Goal: Find specific page/section: Find specific page/section

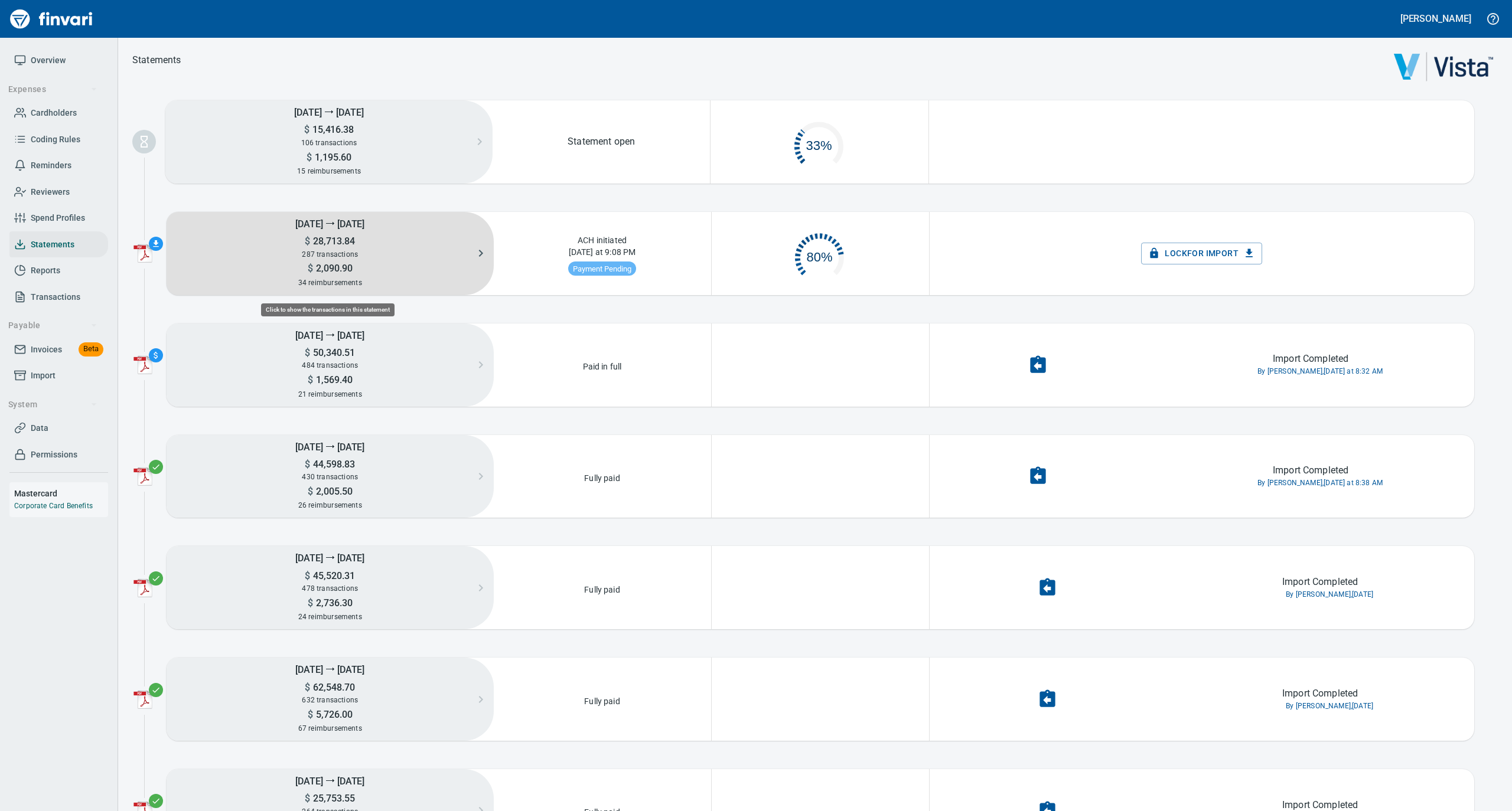
scroll to position [52, 203]
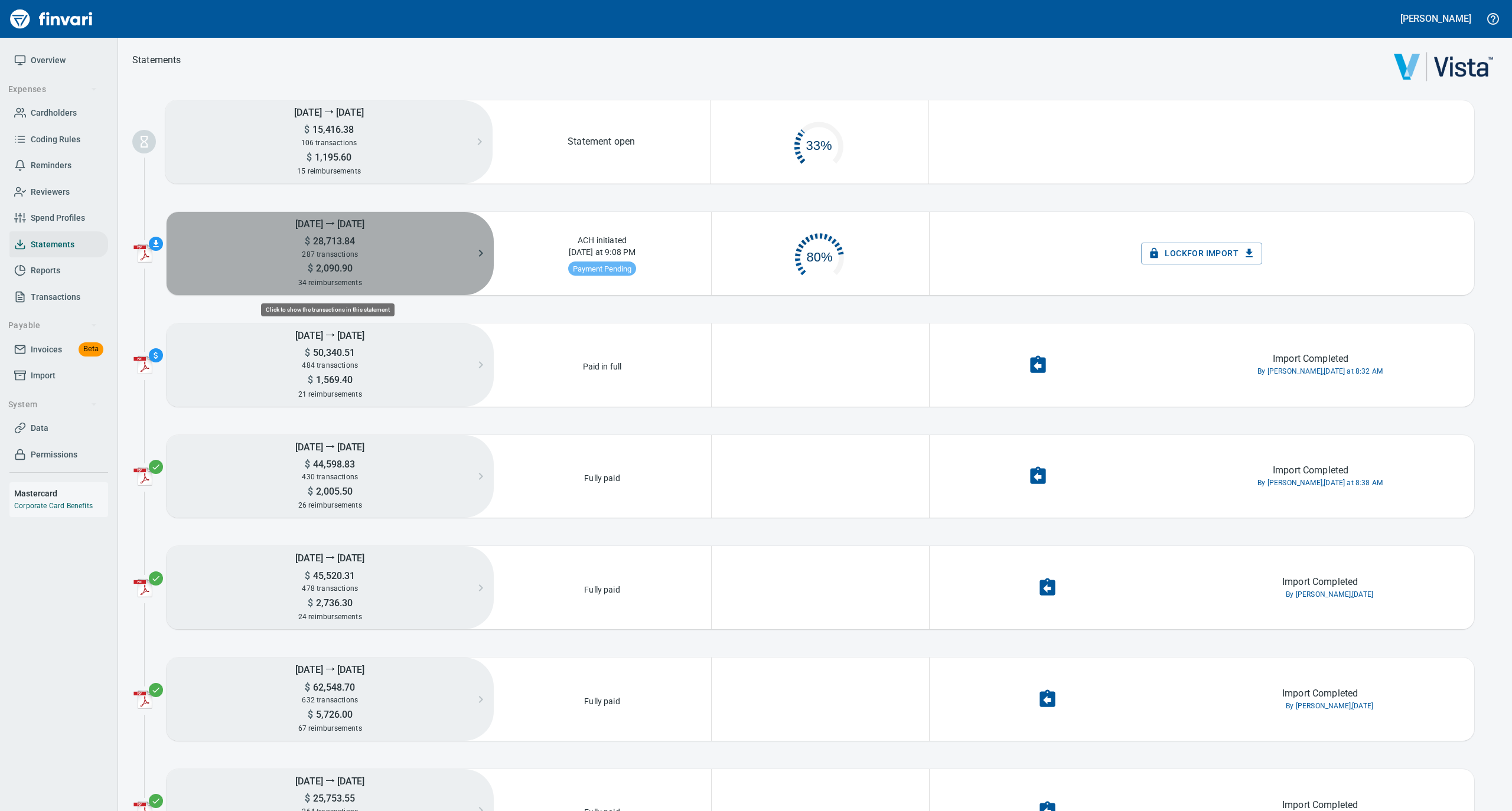
click at [332, 256] on span "287 transactions" at bounding box center [330, 254] width 56 height 8
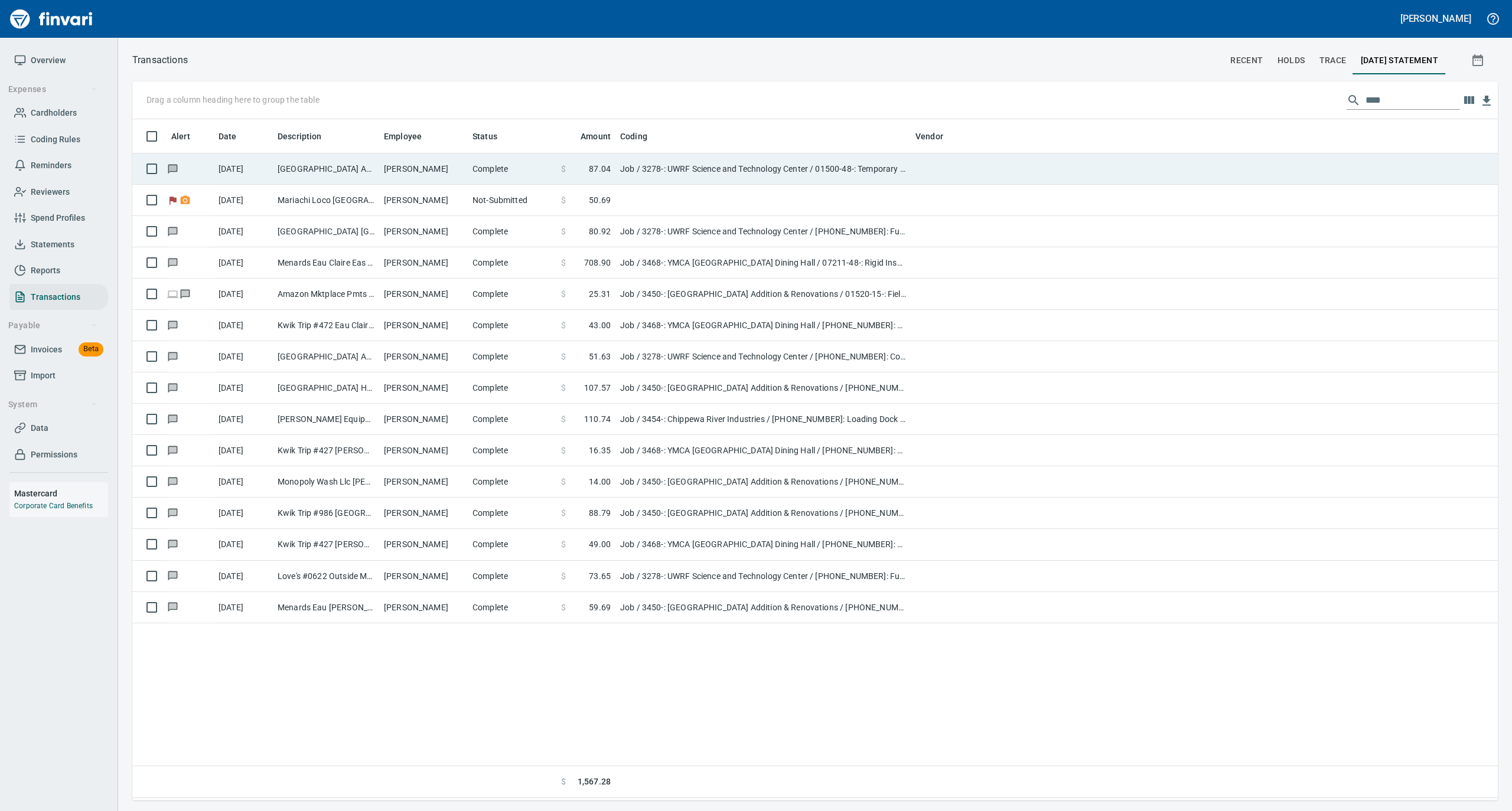
scroll to position [670, 1354]
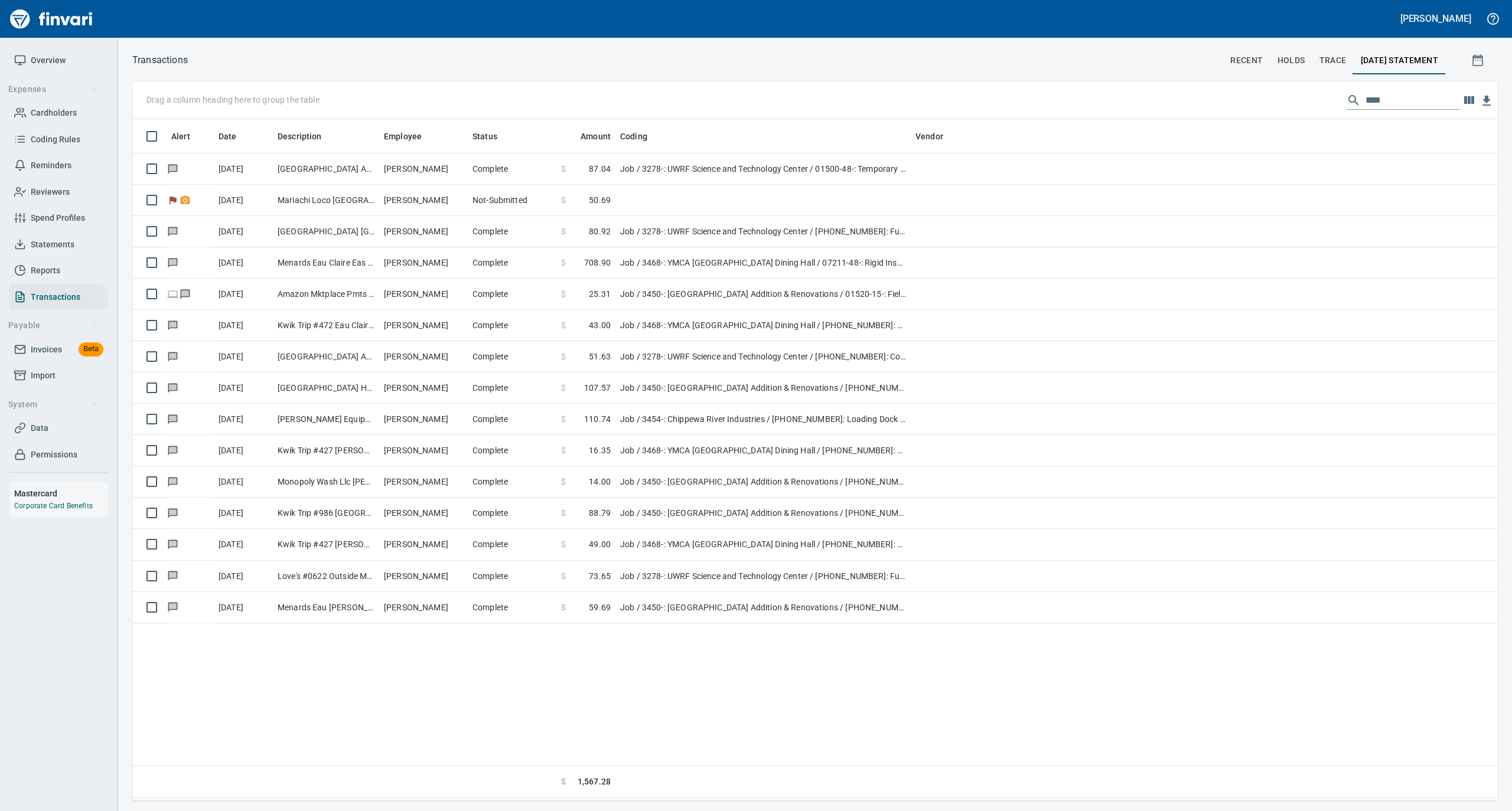
drag, startPoint x: 1388, startPoint y: 97, endPoint x: 1317, endPoint y: 99, distance: 71.0
click at [1317, 99] on div "Drag a column heading here to group the table ****" at bounding box center [815, 100] width 1366 height 38
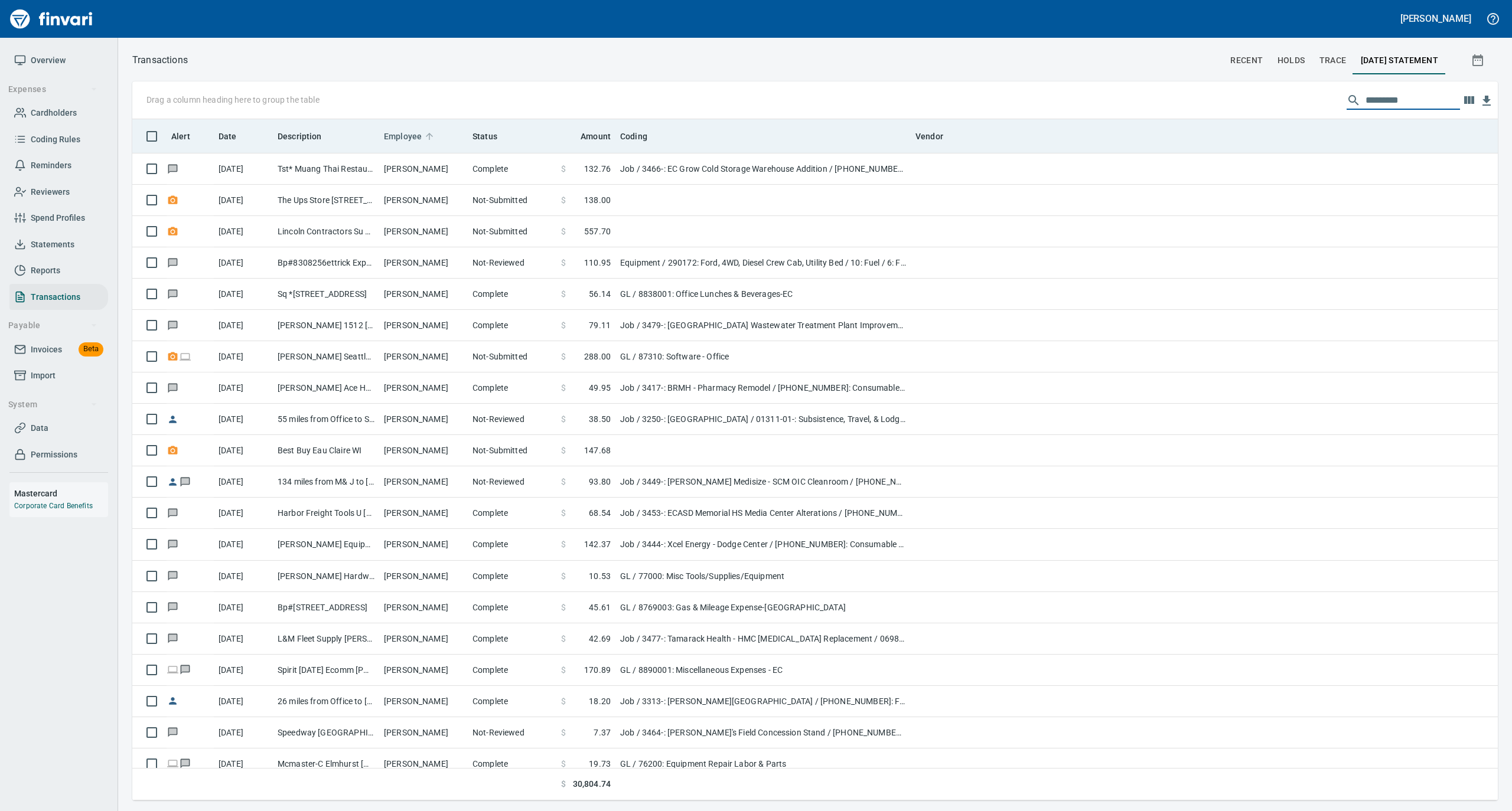
click at [424, 132] on icon at bounding box center [430, 137] width 11 height 11
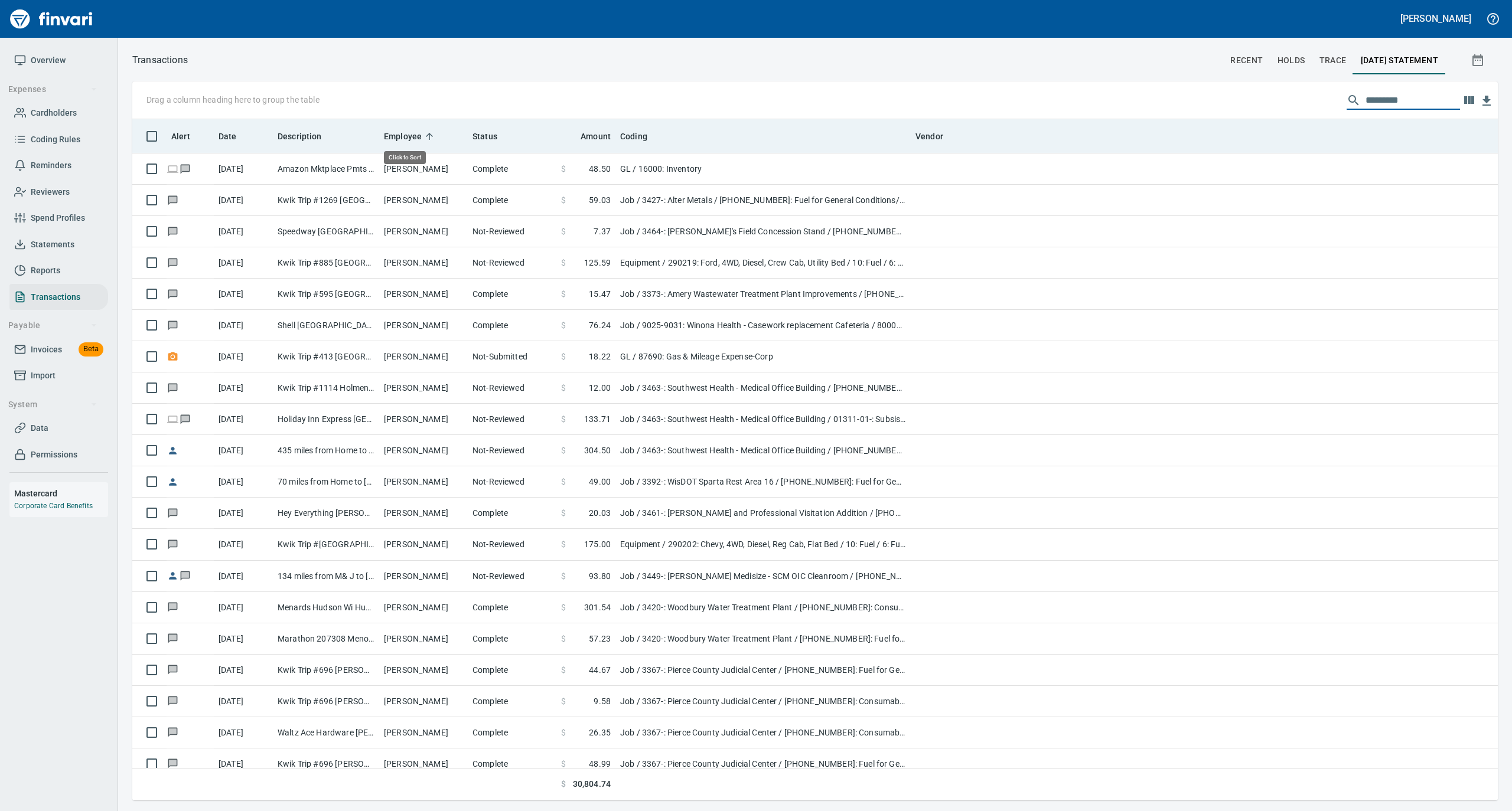
click at [424, 132] on icon at bounding box center [430, 137] width 11 height 11
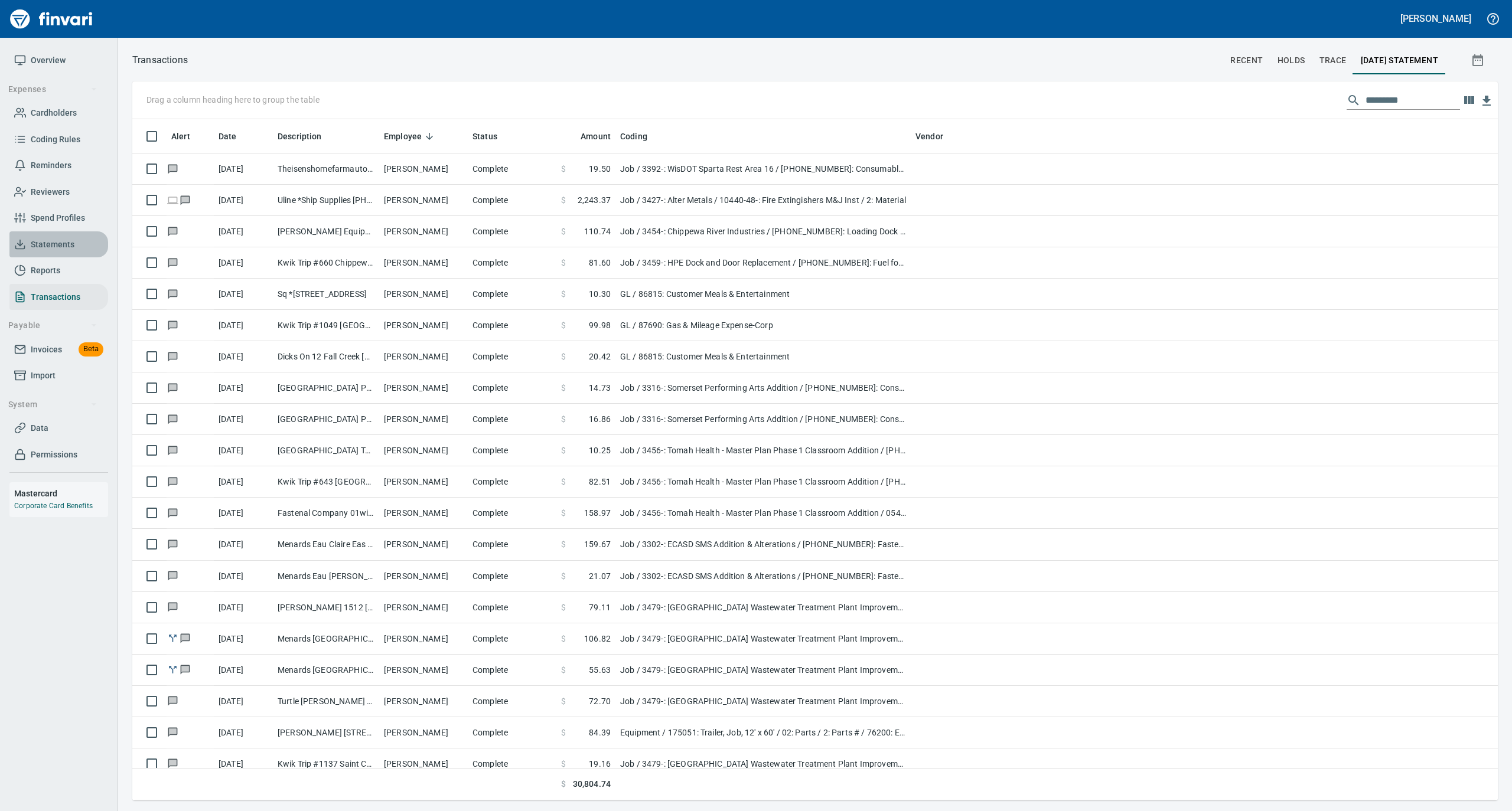
click at [55, 242] on span "Statements" at bounding box center [52, 245] width 43 height 14
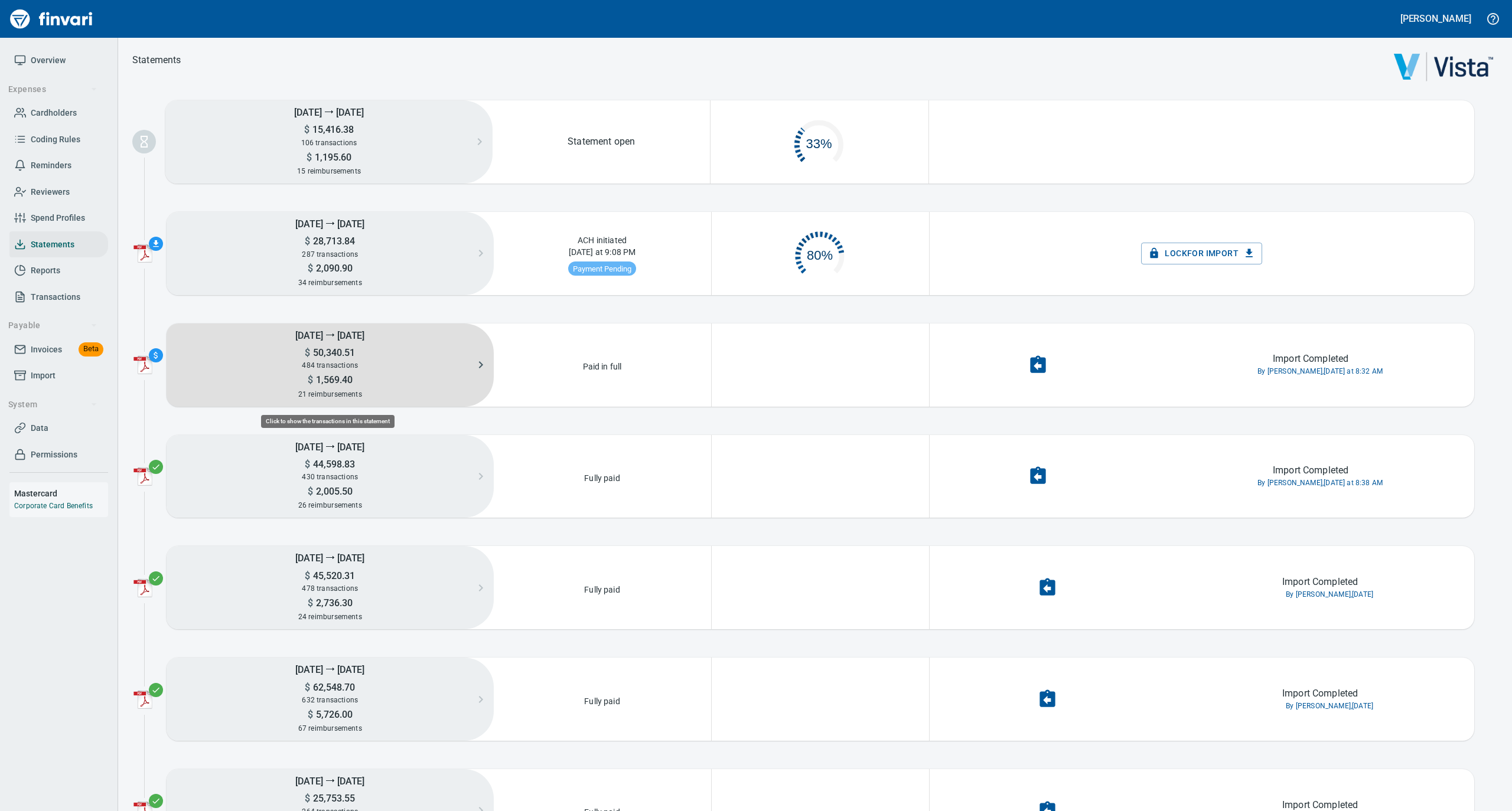
scroll to position [57, 203]
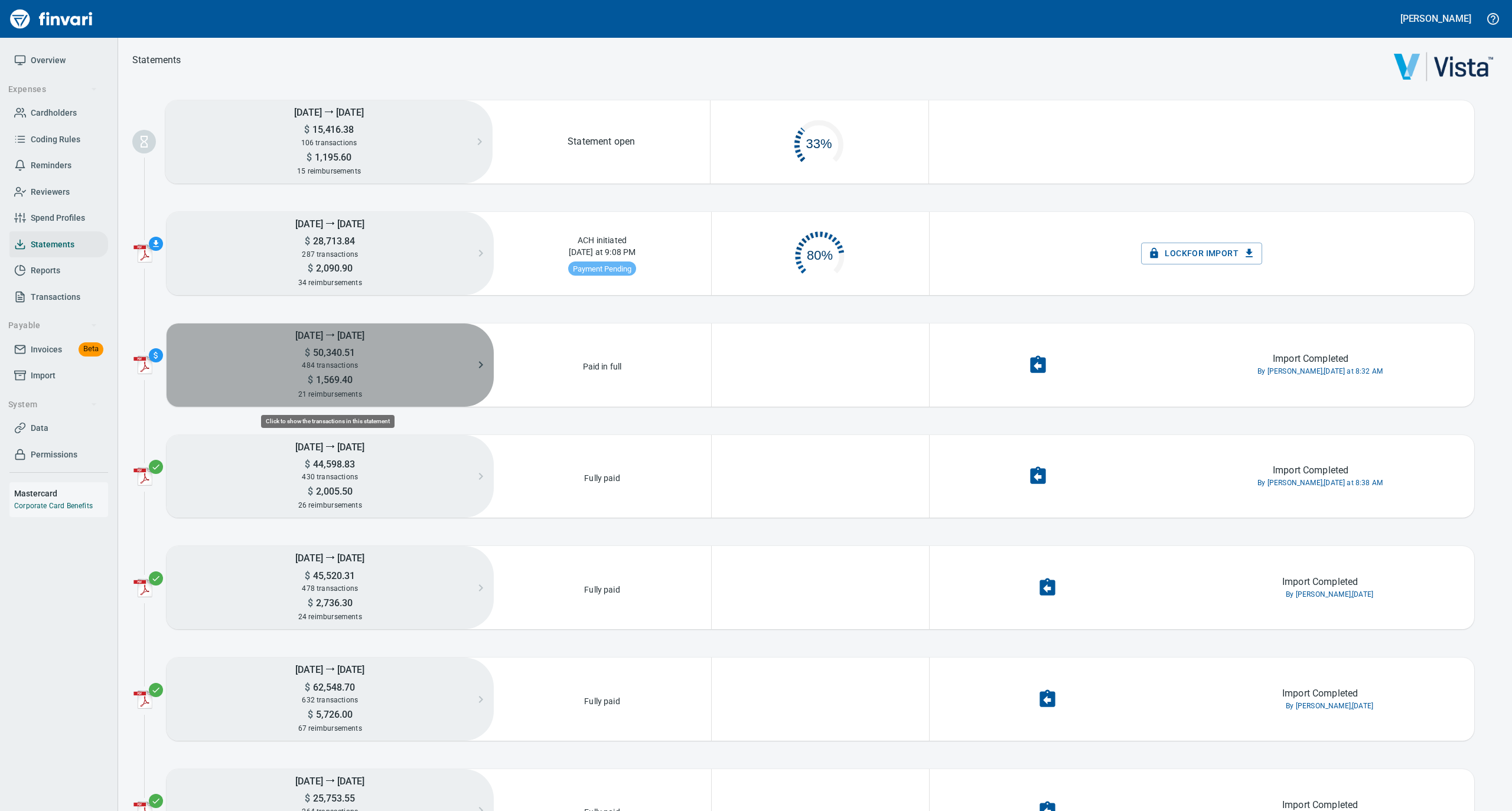
click at [343, 363] on span "484 transactions" at bounding box center [330, 365] width 56 height 8
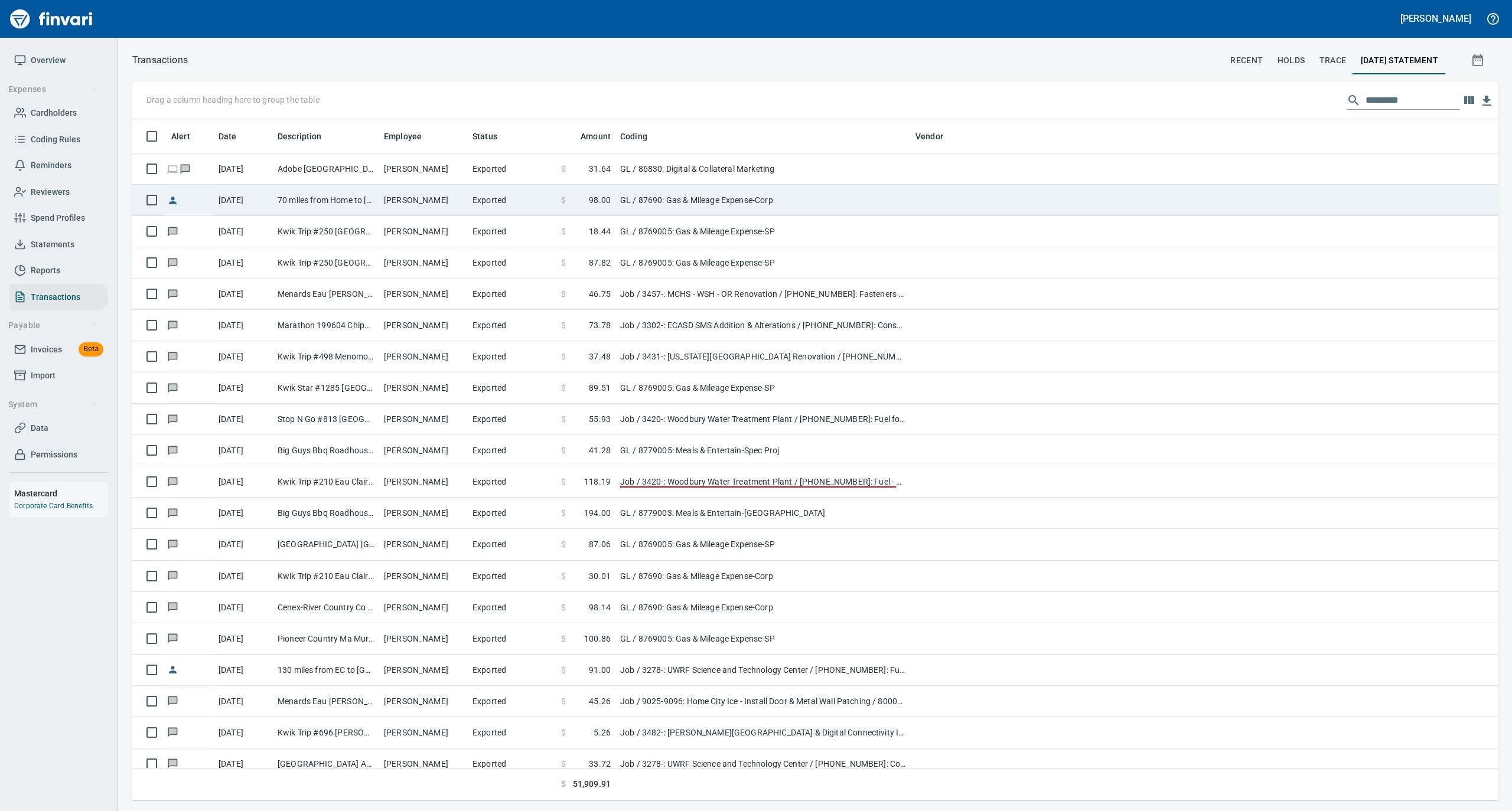
scroll to position [670, 1342]
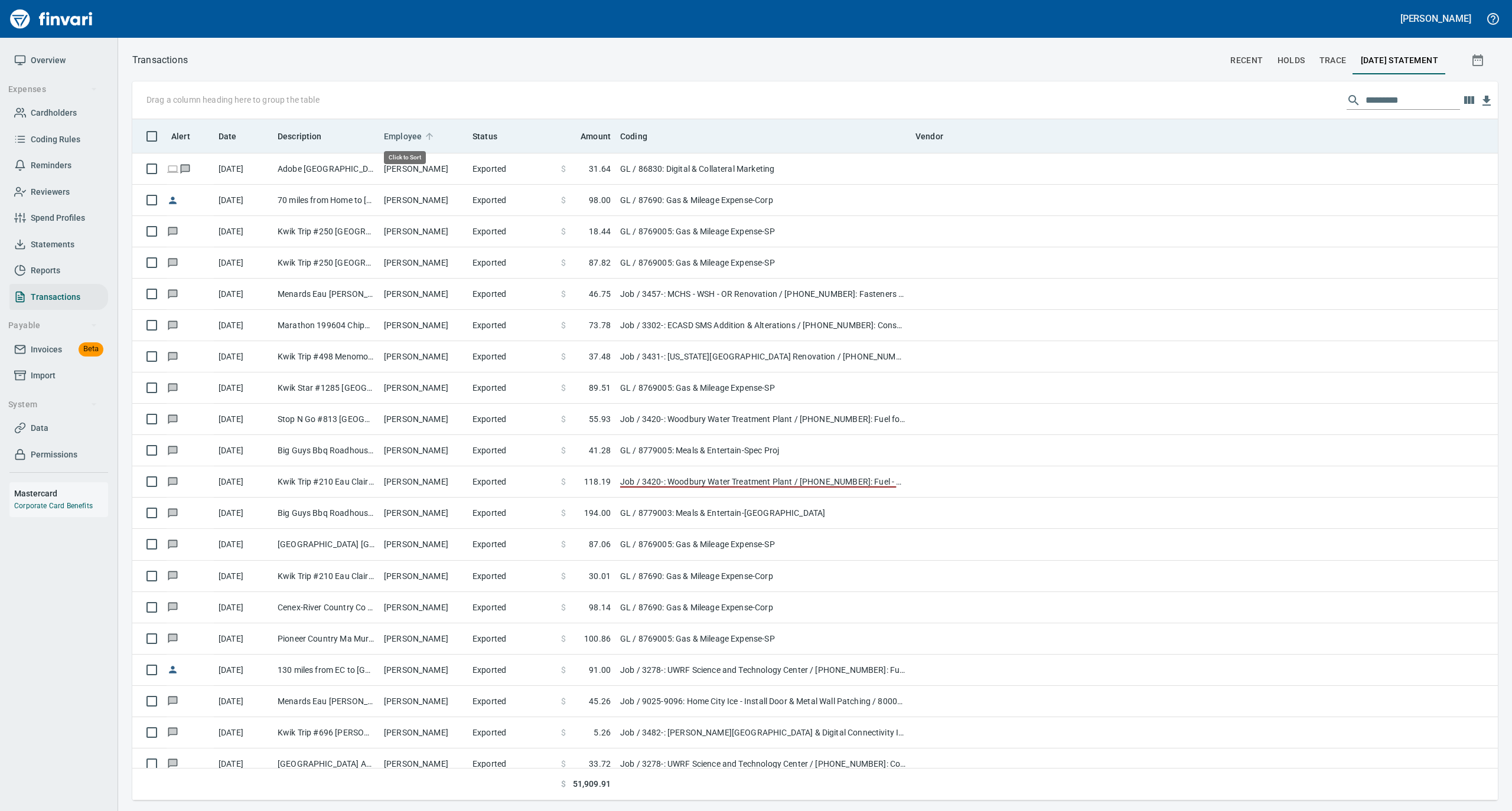
click at [425, 135] on icon at bounding box center [430, 137] width 11 height 11
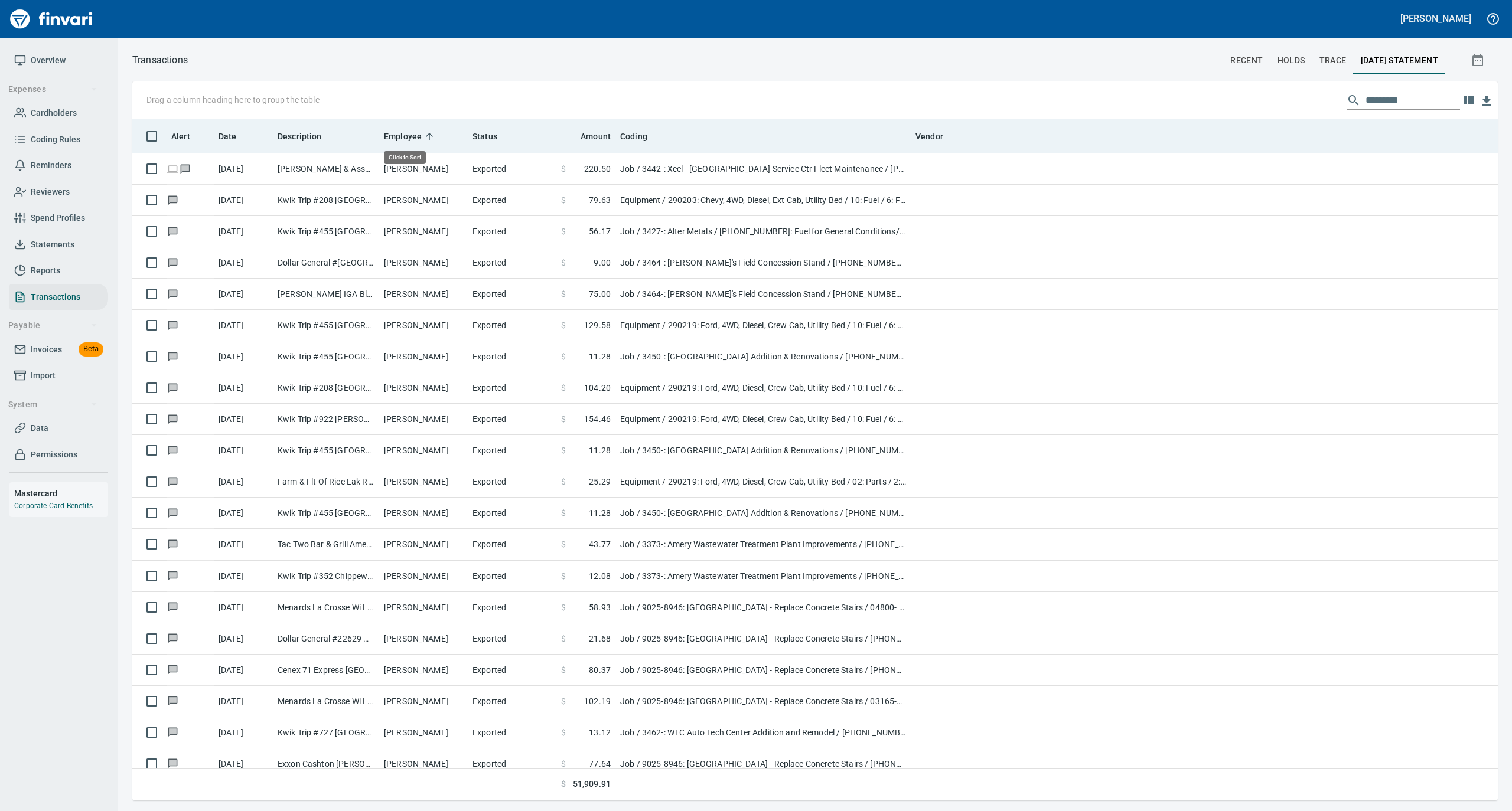
click at [425, 135] on icon at bounding box center [430, 137] width 11 height 11
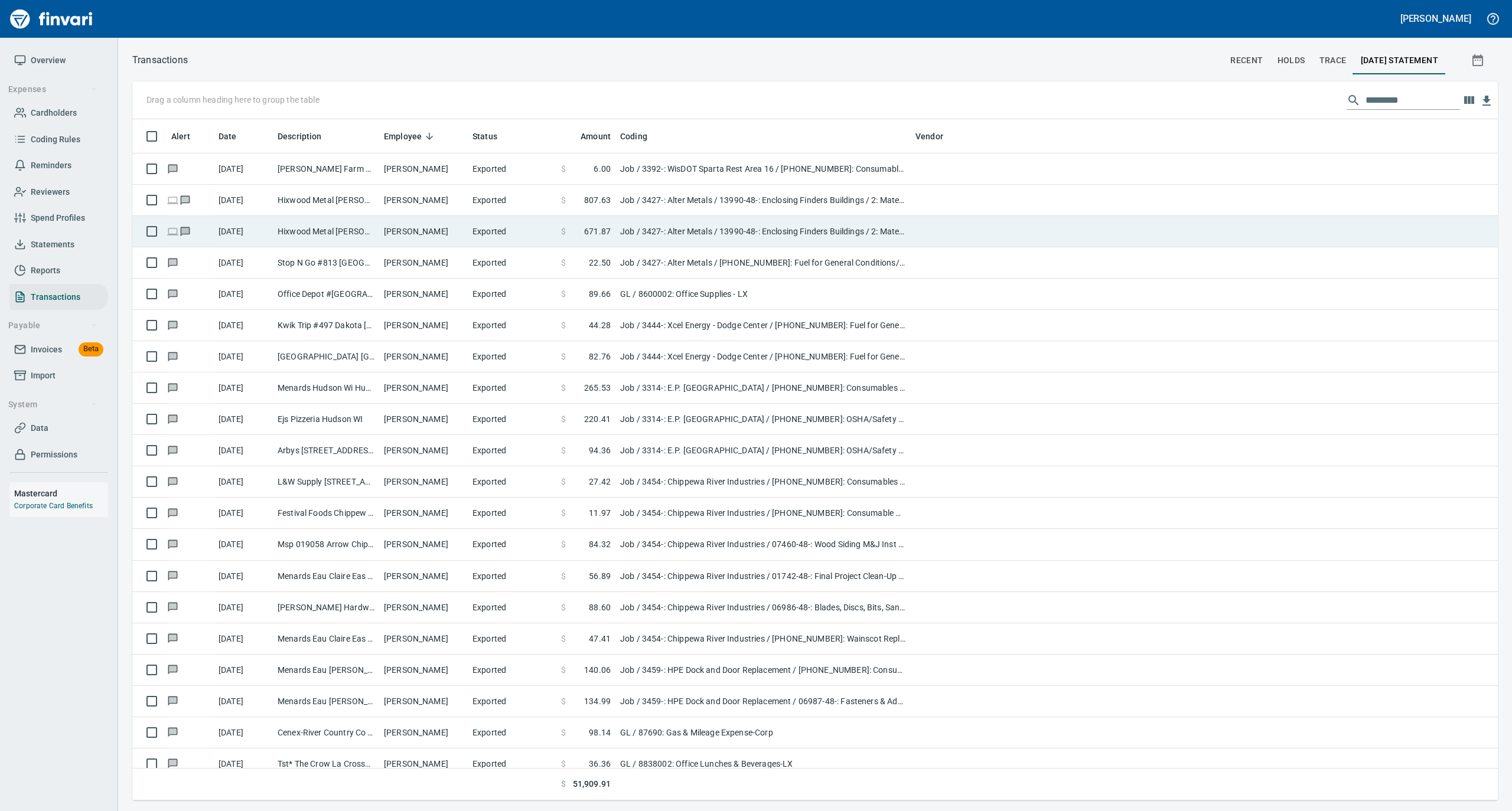
click at [704, 228] on td "Job / 3427-: Alter Metals / 13990-48-: Enclosing Finders Buildings / 2: Material" at bounding box center [762, 231] width 296 height 32
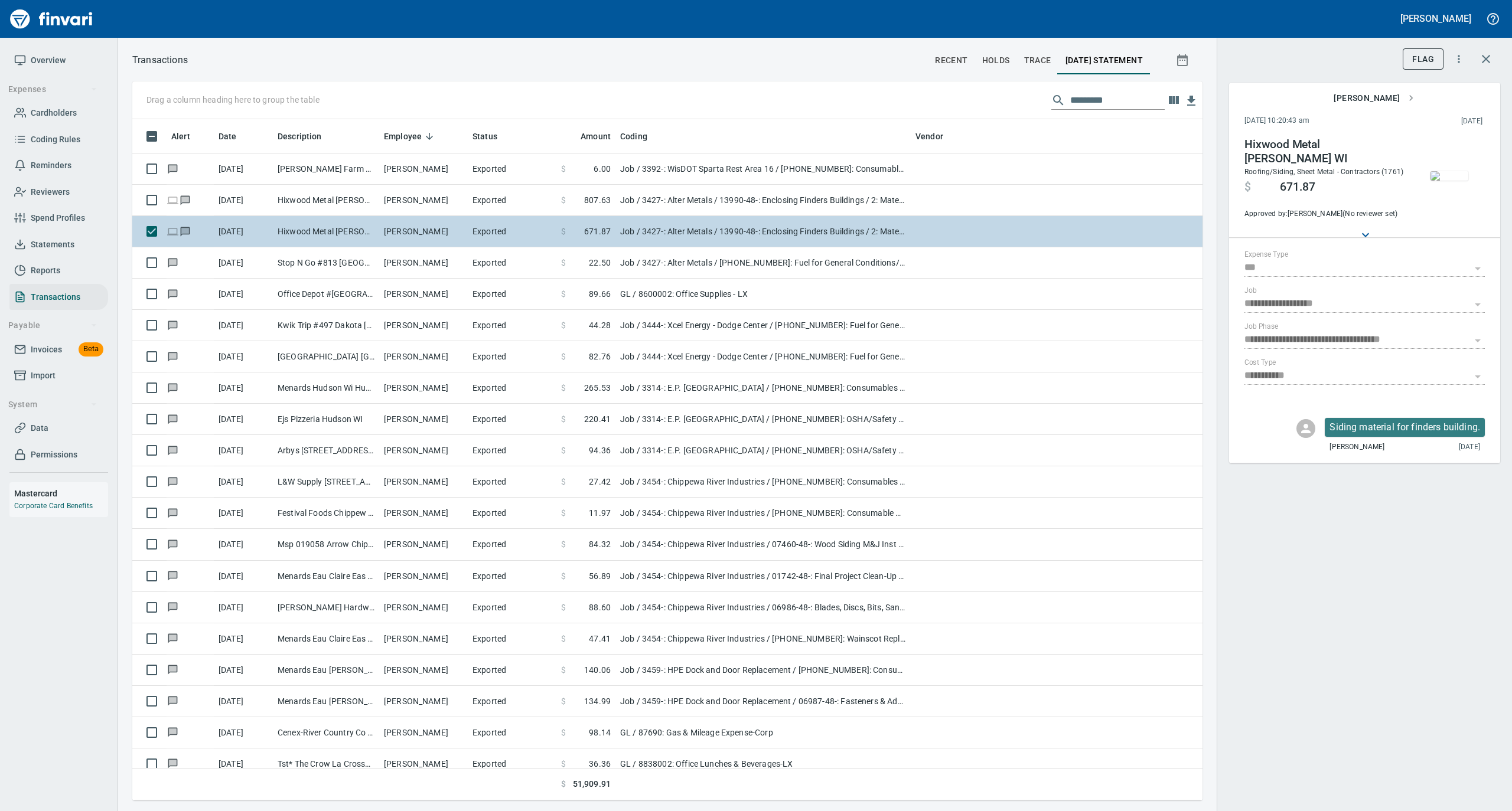
scroll to position [670, 1046]
